Goal: Obtain resource: Download file/media

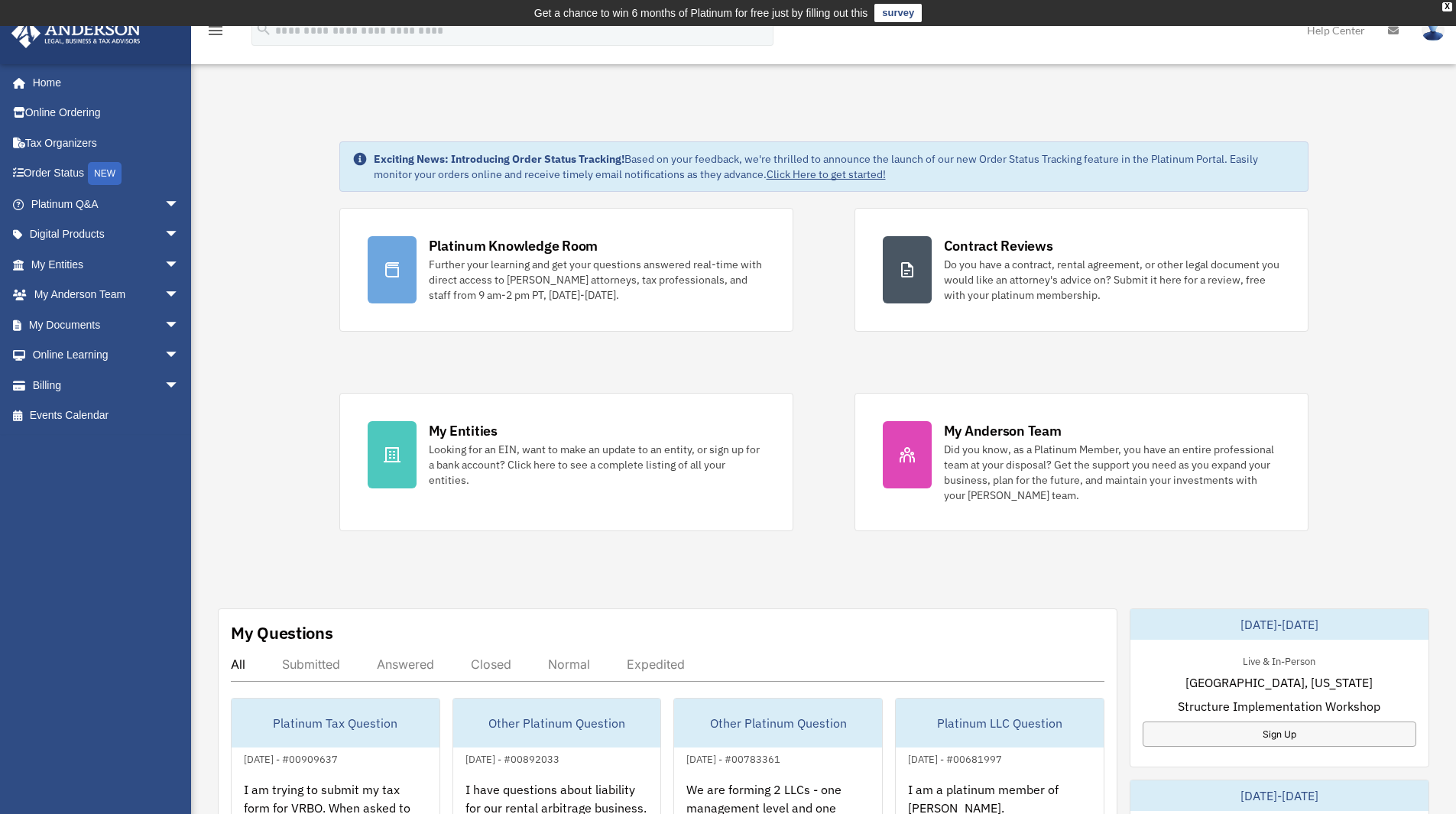
click at [1449, 0] on td "Get a chance to win 6 months of Platinum for free just by filling out this surv…" at bounding box center [728, 12] width 1456 height 26
click at [1449, 5] on div "X" at bounding box center [1446, 7] width 10 height 9
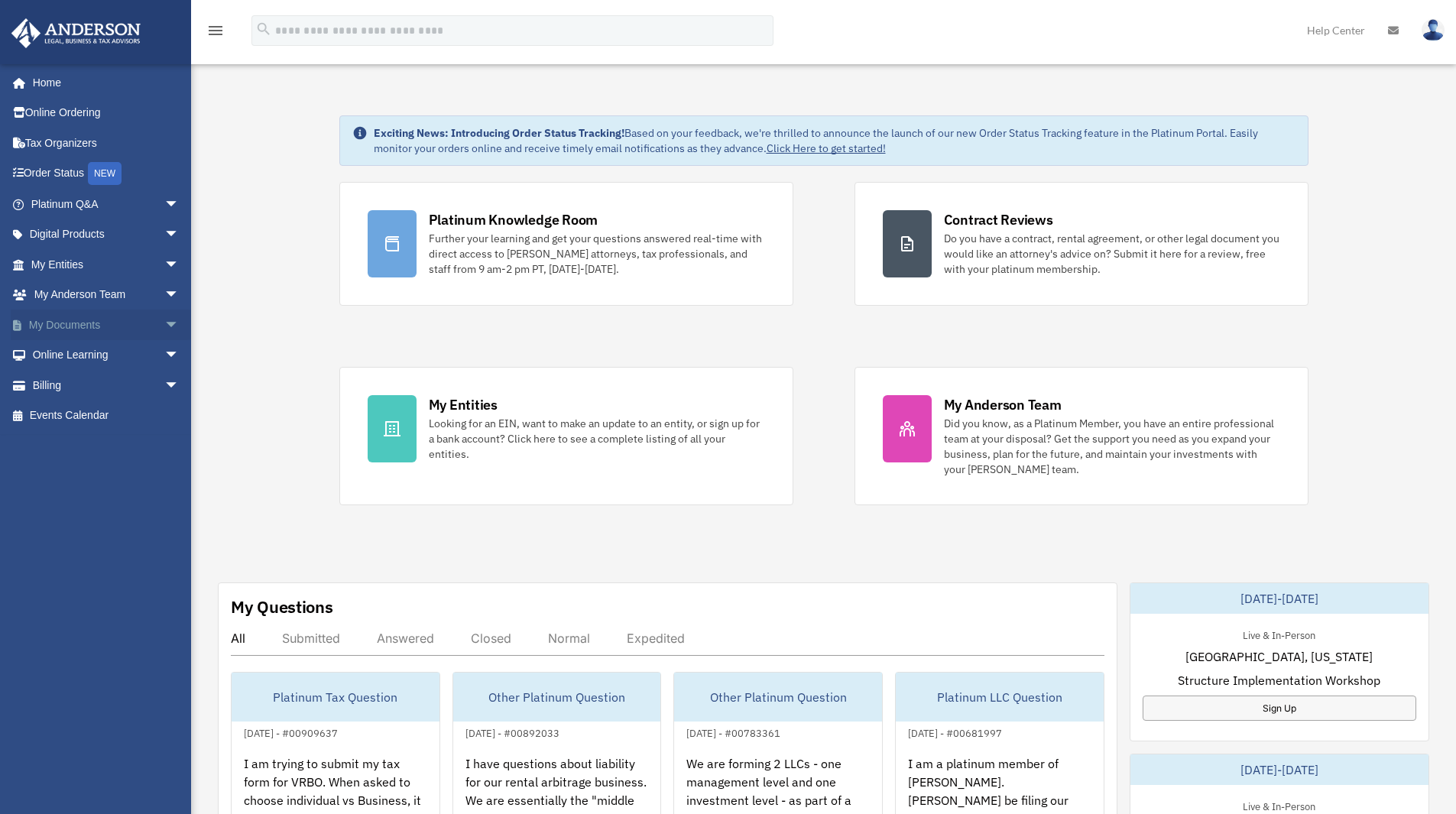
click at [164, 319] on span "arrow_drop_down" at bounding box center [179, 325] width 30 height 31
click at [83, 349] on link "Box" at bounding box center [111, 356] width 181 height 30
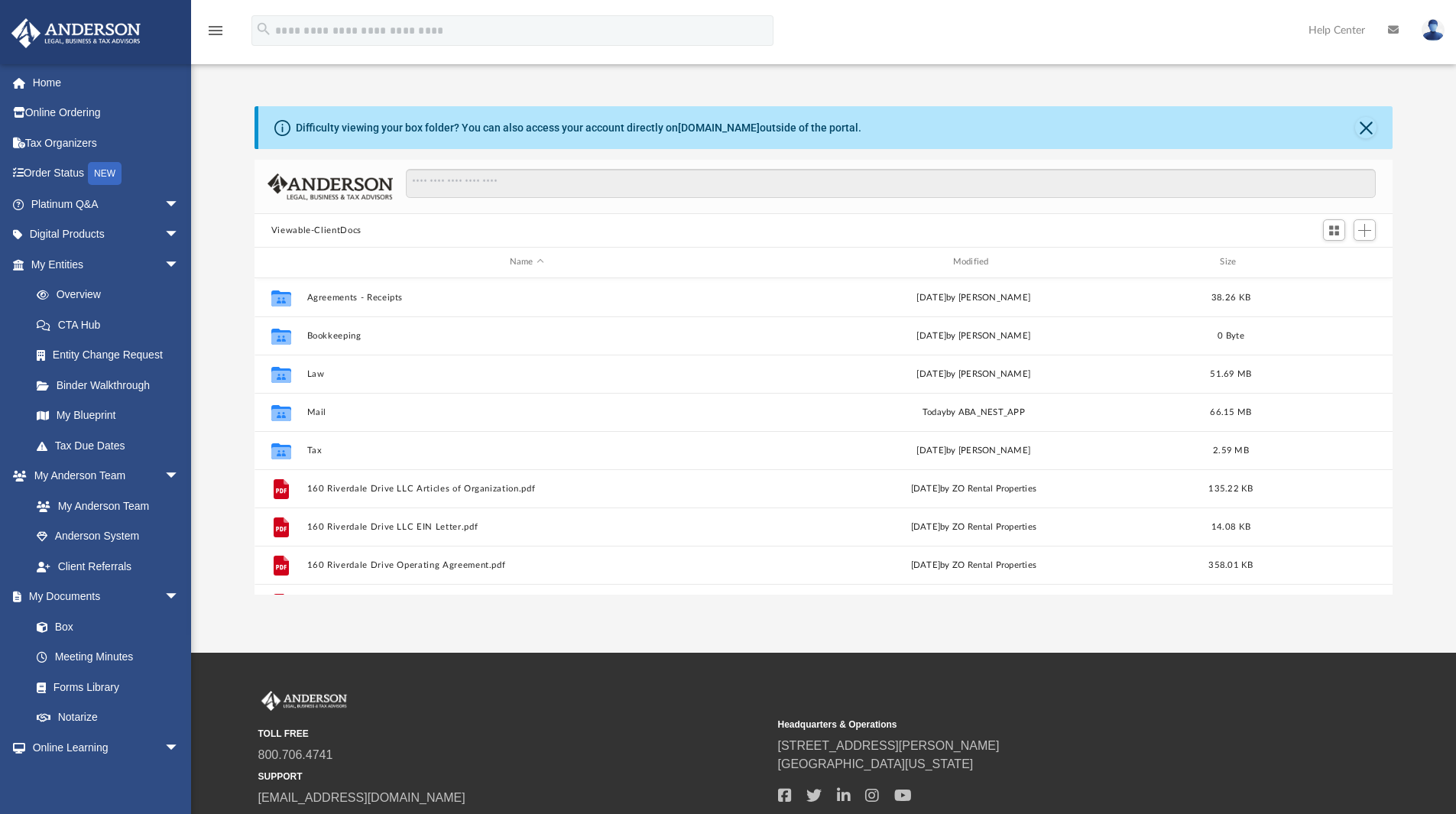
scroll to position [336, 1126]
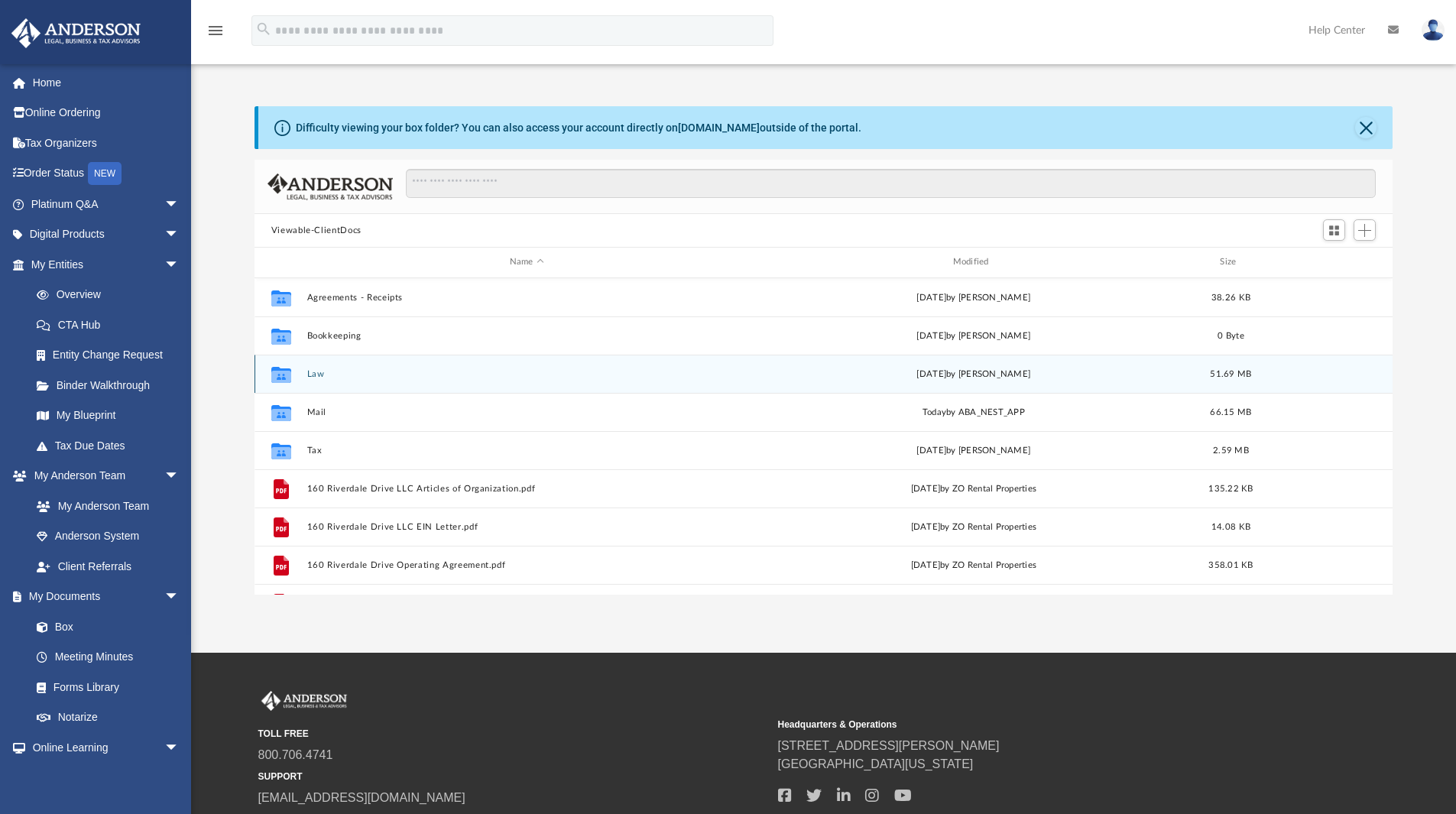
click at [314, 373] on button "Law" at bounding box center [527, 374] width 440 height 10
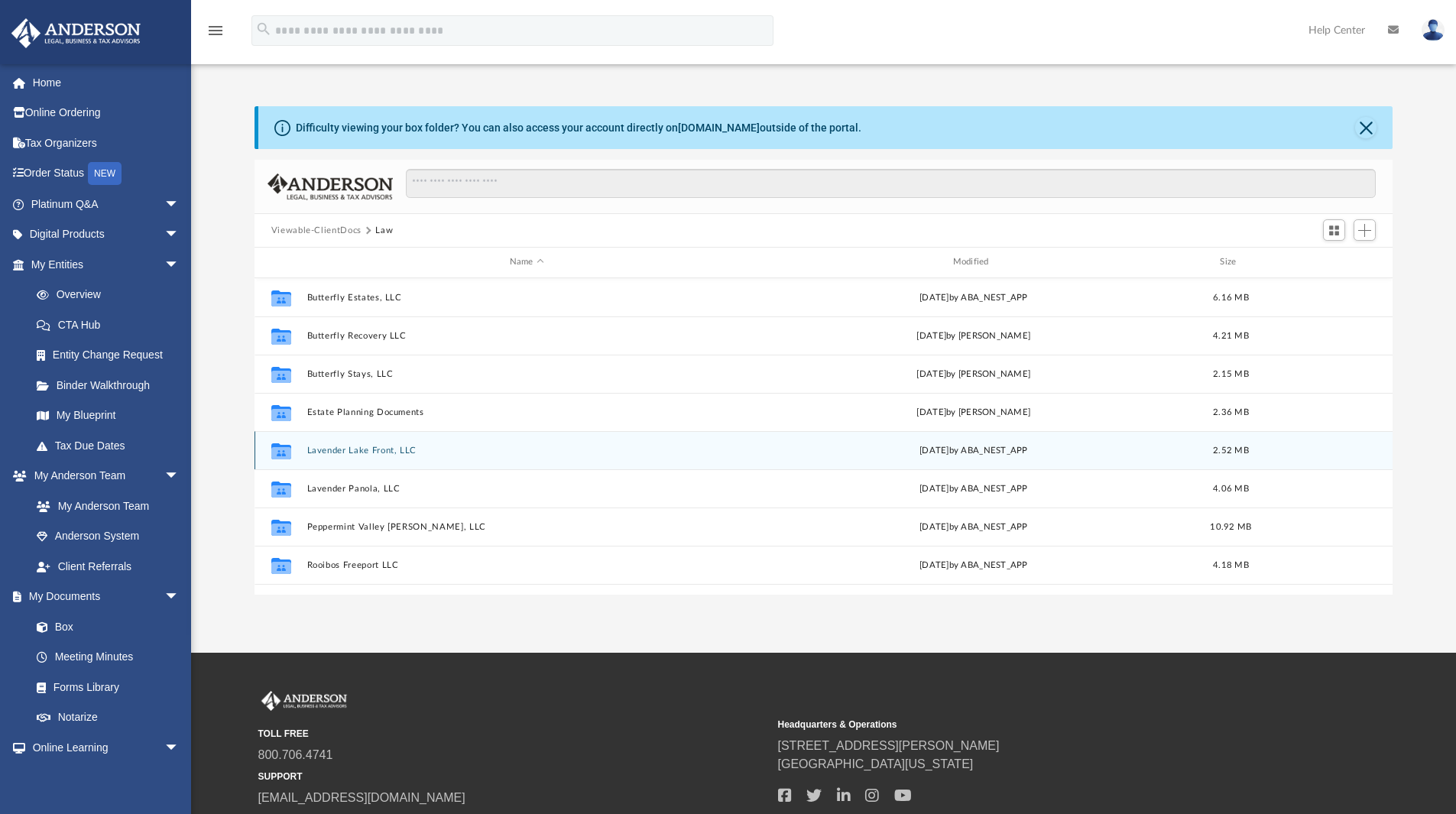
click at [364, 448] on button "Lavender Lake Front, LLC" at bounding box center [527, 450] width 440 height 10
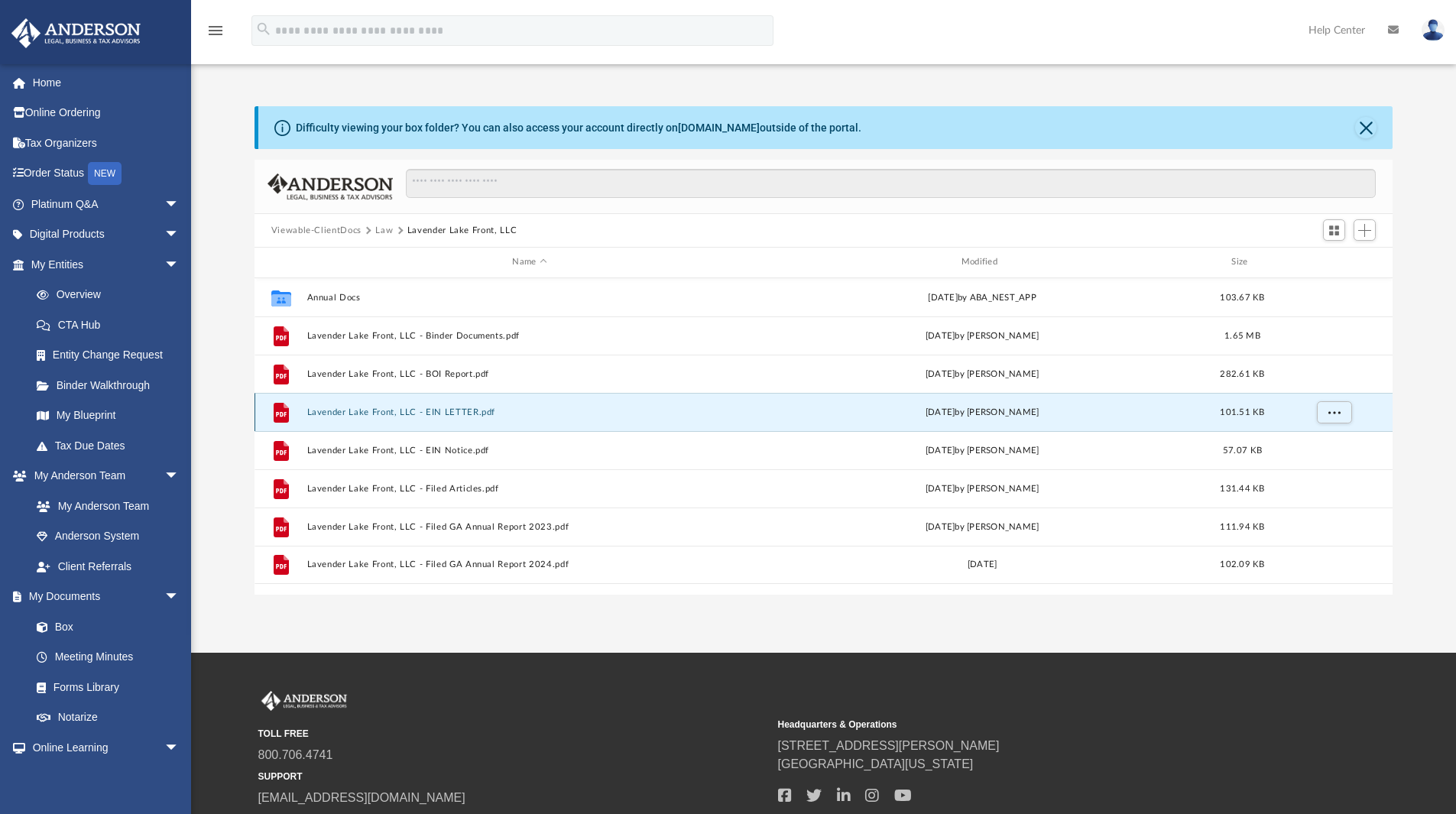
click at [351, 407] on button "Lavender Lake Front, LLC - EIN LETTER.pdf" at bounding box center [529, 412] width 446 height 10
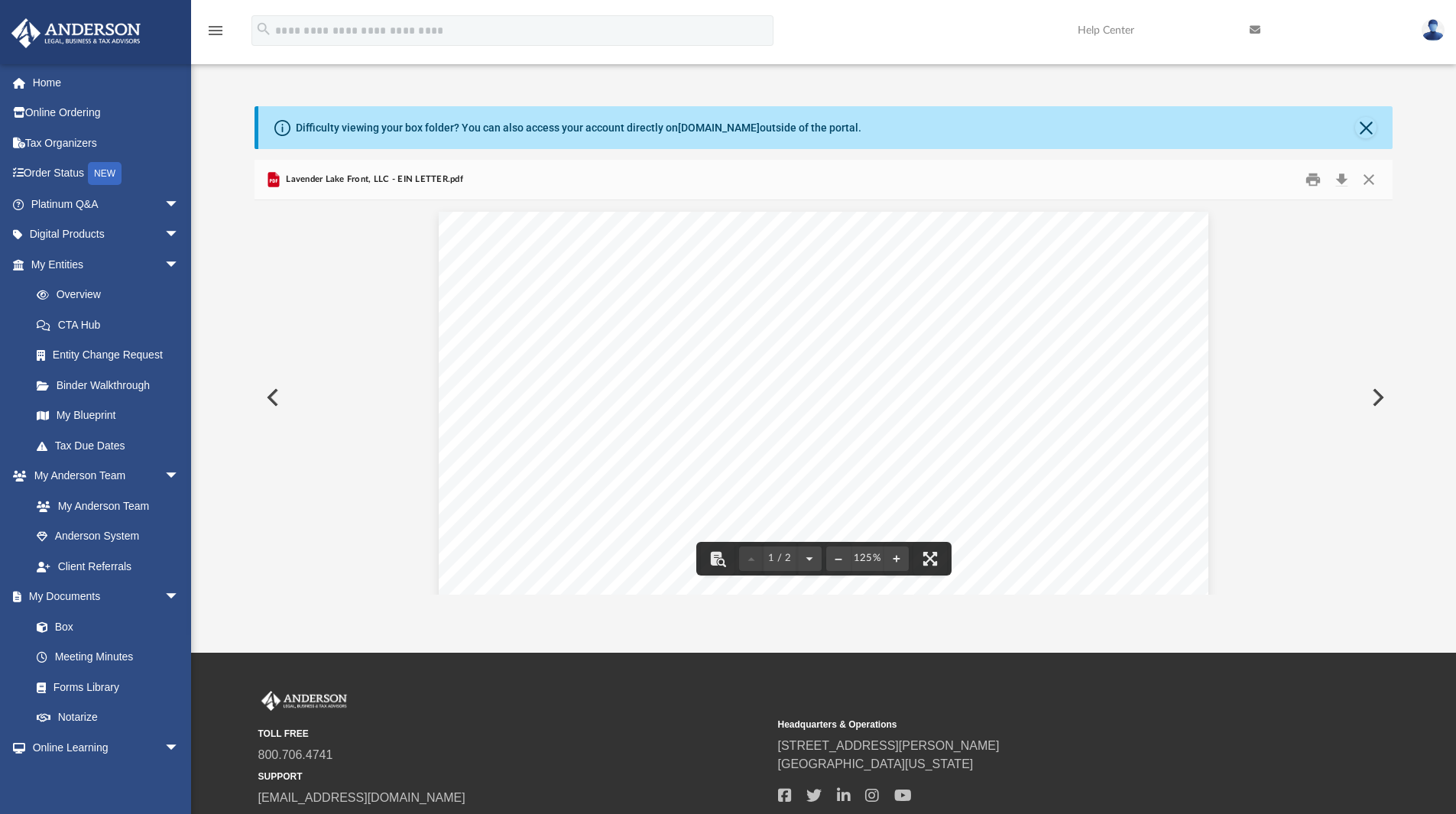
drag, startPoint x: 1021, startPoint y: 366, endPoint x: 945, endPoint y: 367, distance: 76.0
click at [945, 367] on div "Page 1" at bounding box center [822, 715] width 769 height 1006
